Goal: Information Seeking & Learning: Find specific fact

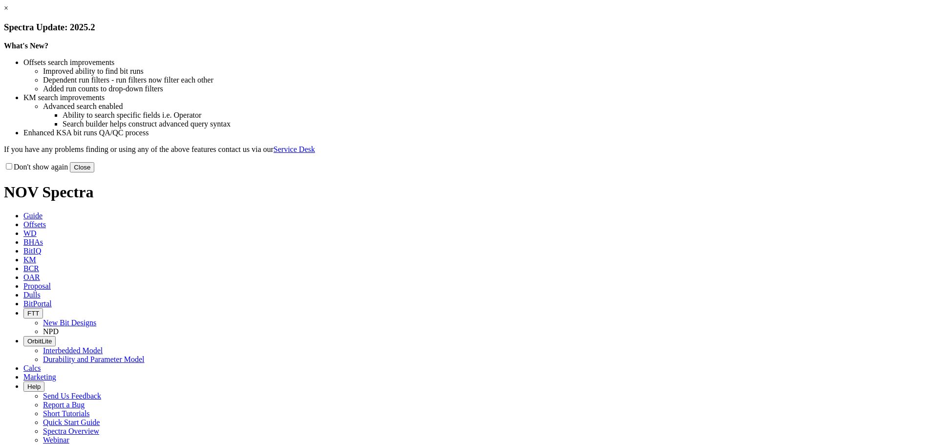
click at [94, 173] on button "Close" at bounding box center [82, 167] width 24 height 10
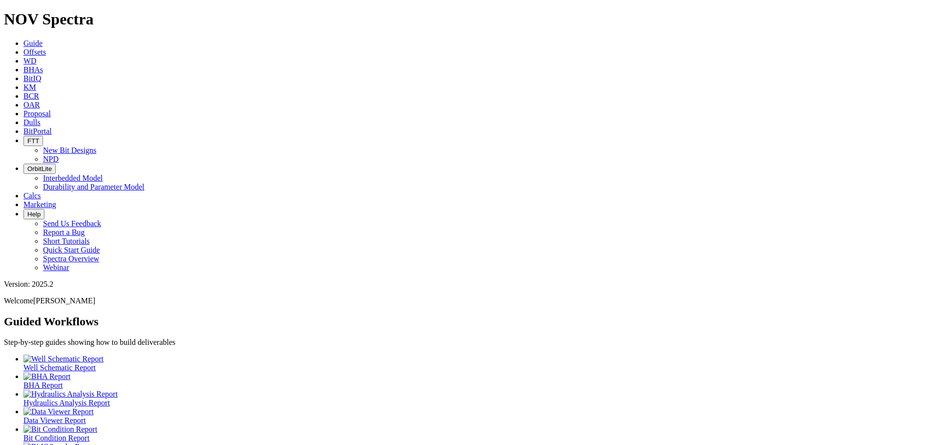
click at [23, 48] on icon at bounding box center [23, 52] width 0 height 8
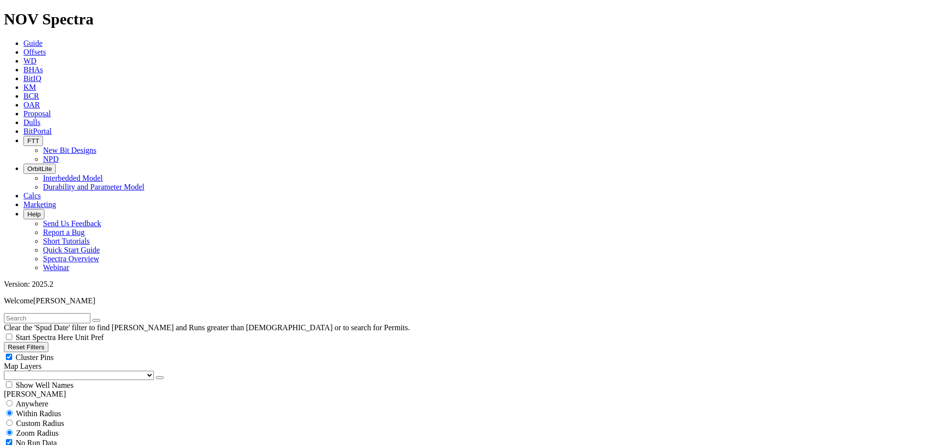
click at [100, 352] on div "Cluster Pins" at bounding box center [469, 357] width 931 height 10
checkbox input "false"
click at [41, 371] on select "US Counties [GEOGRAPHIC_DATA], [GEOGRAPHIC_DATA] [GEOGRAPHIC_DATA], [GEOGRAPHIC…" at bounding box center [79, 375] width 150 height 9
click at [7, 371] on select "US Counties [GEOGRAPHIC_DATA], [GEOGRAPHIC_DATA] [GEOGRAPHIC_DATA], [GEOGRAPHIC…" at bounding box center [79, 375] width 150 height 9
click at [28, 313] on input "text" at bounding box center [47, 318] width 87 height 10
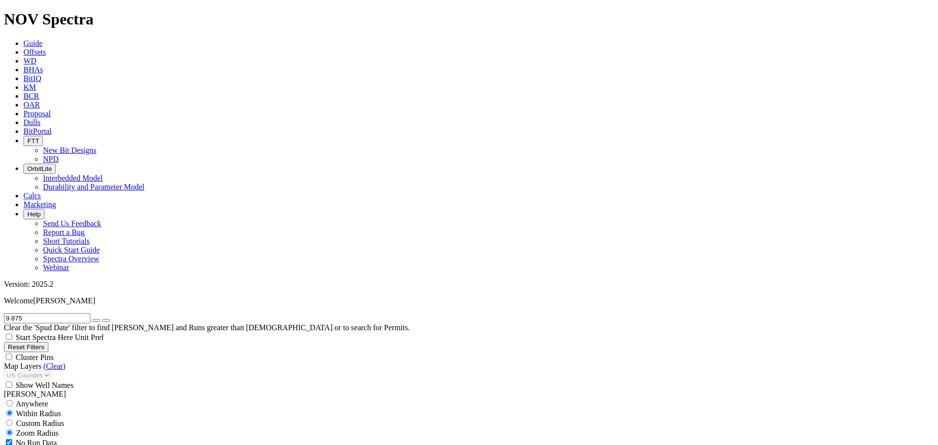
type input "9.875"
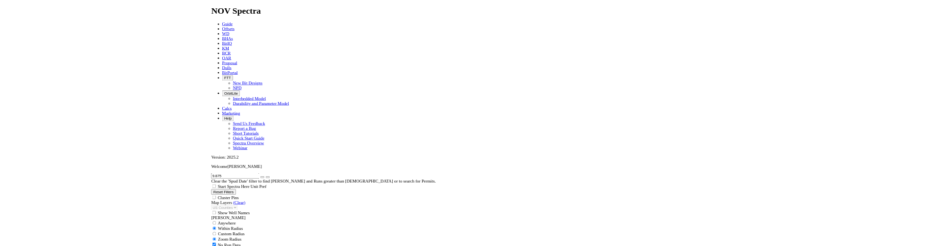
scroll to position [456, 0]
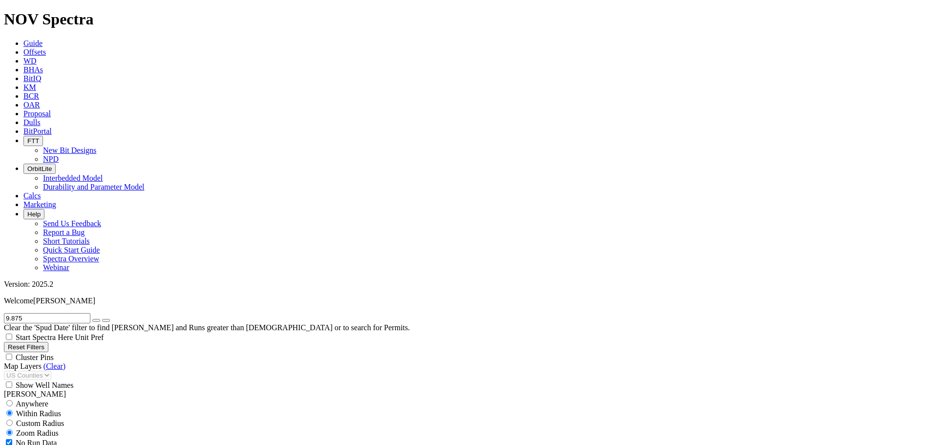
click at [96, 321] on icon "button" at bounding box center [96, 321] width 0 height 0
select select "9.875"
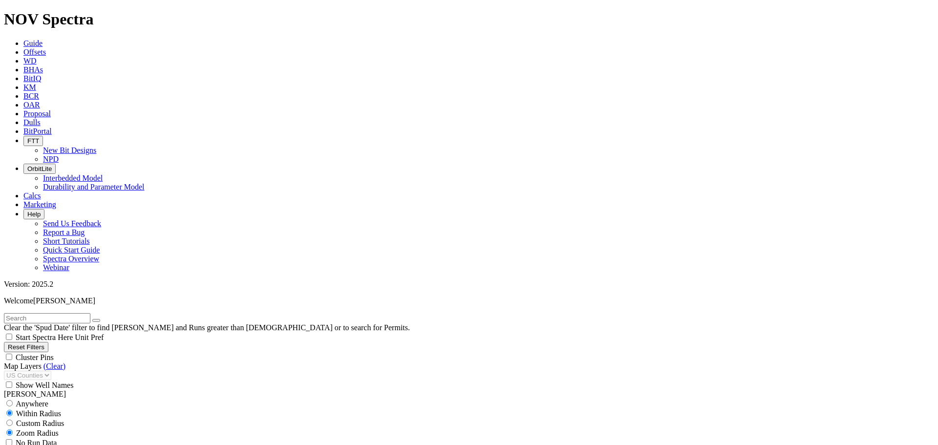
checkbox input "false"
select select "? number:9.875 ?"
